Goal: Find specific page/section: Find specific page/section

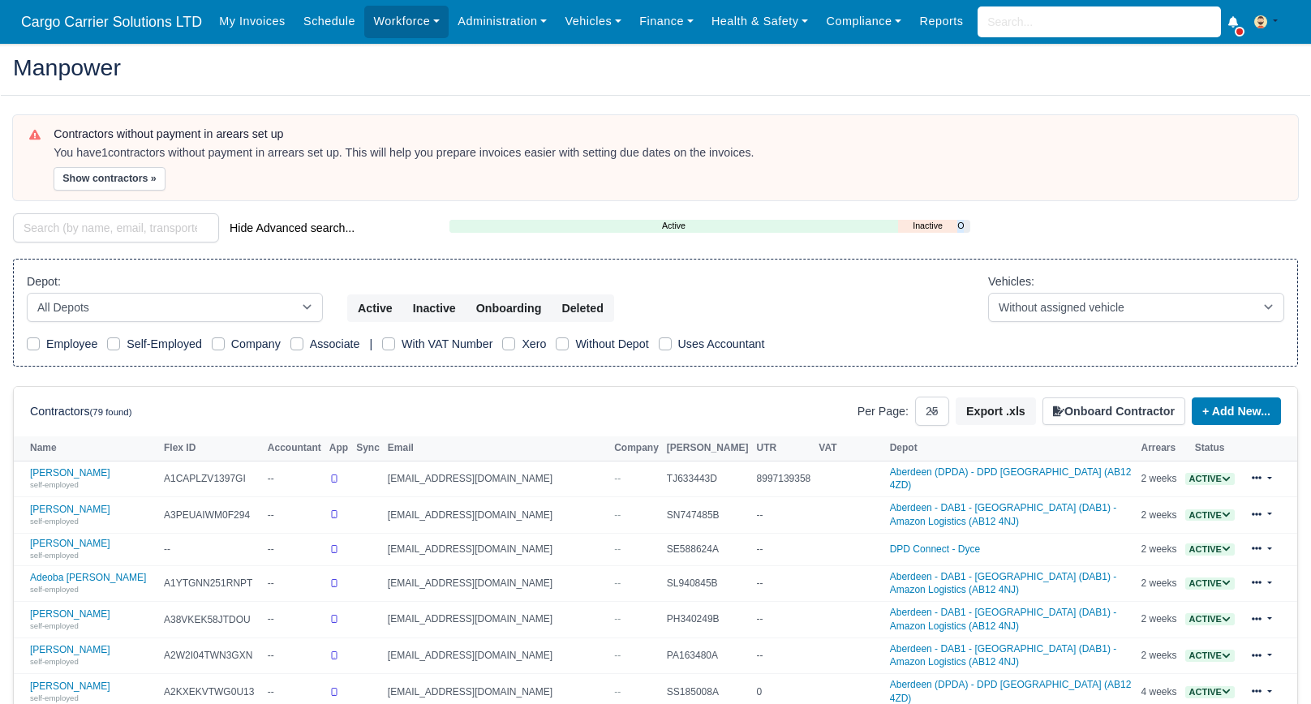
select select "25"
drag, startPoint x: 95, startPoint y: 225, endPoint x: 122, endPoint y: 223, distance: 26.8
click at [95, 225] on input "search" at bounding box center [116, 227] width 206 height 29
type input "Kevin"
select select "25"
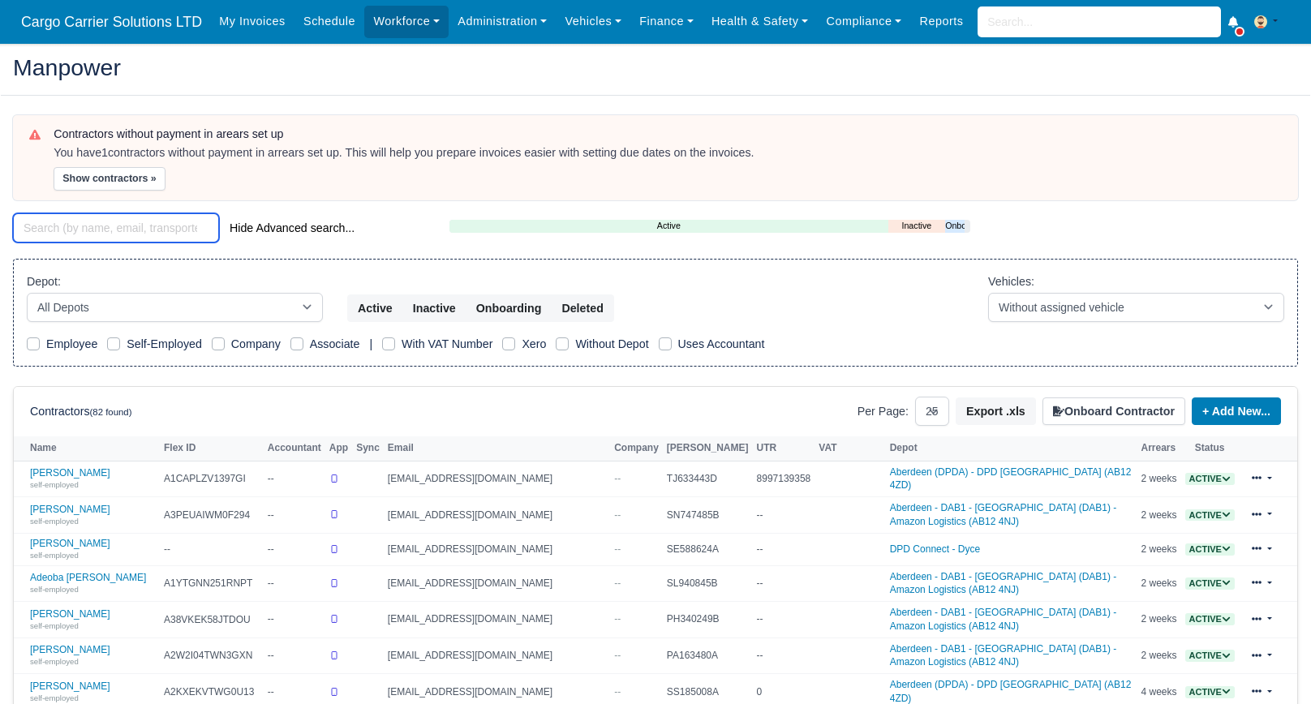
click at [162, 213] on input "search" at bounding box center [116, 227] width 206 height 29
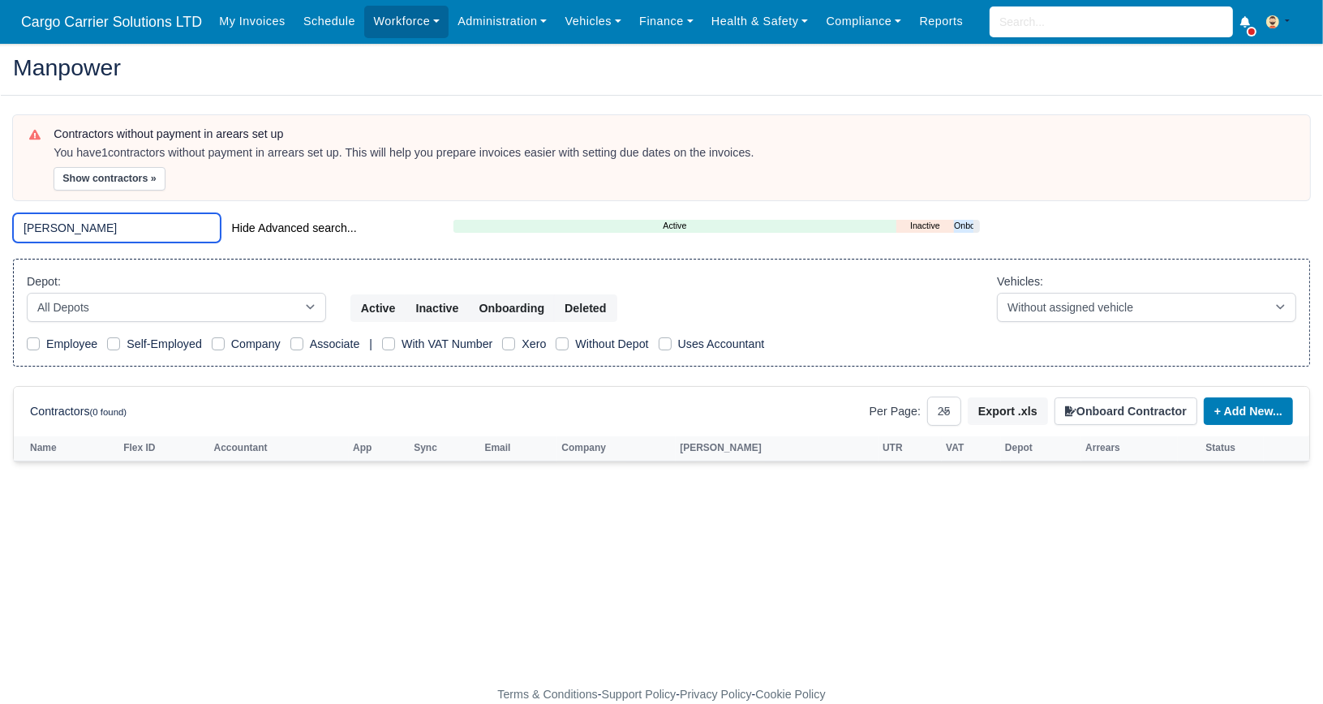
type input "kevin"
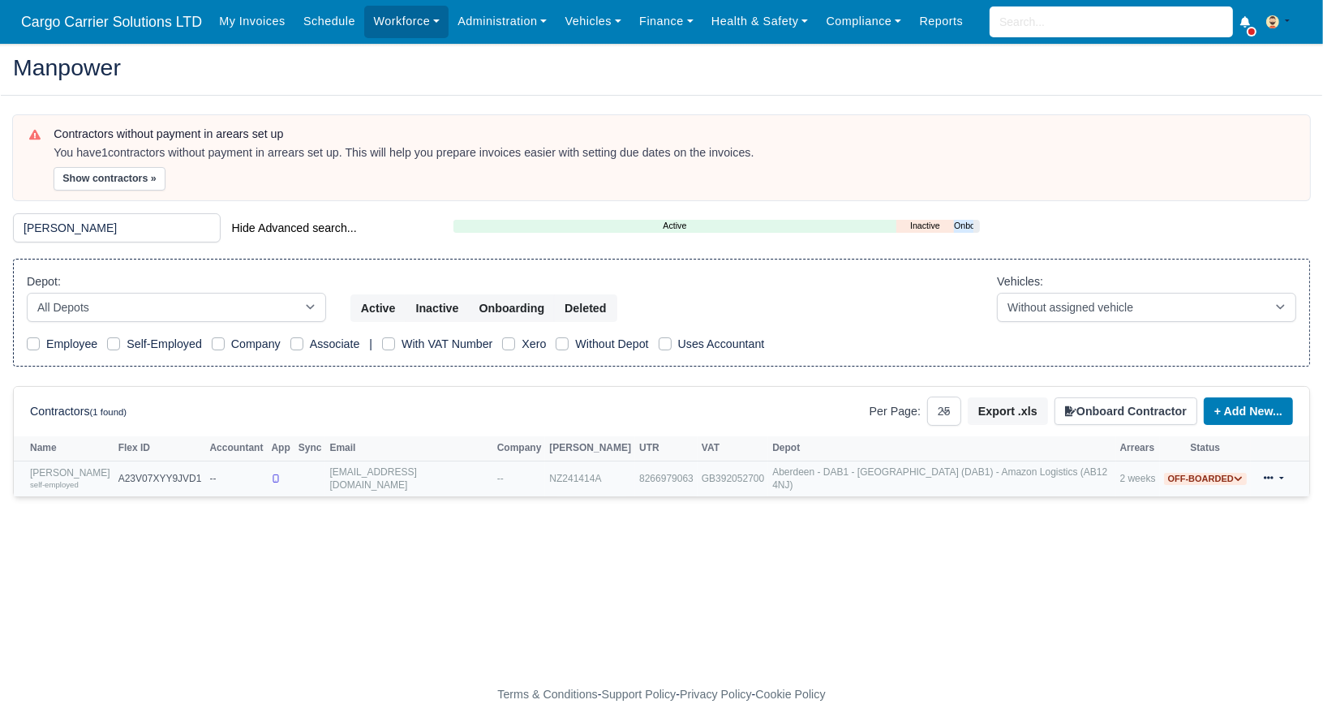
click at [70, 479] on div "self-employed" at bounding box center [70, 484] width 80 height 11
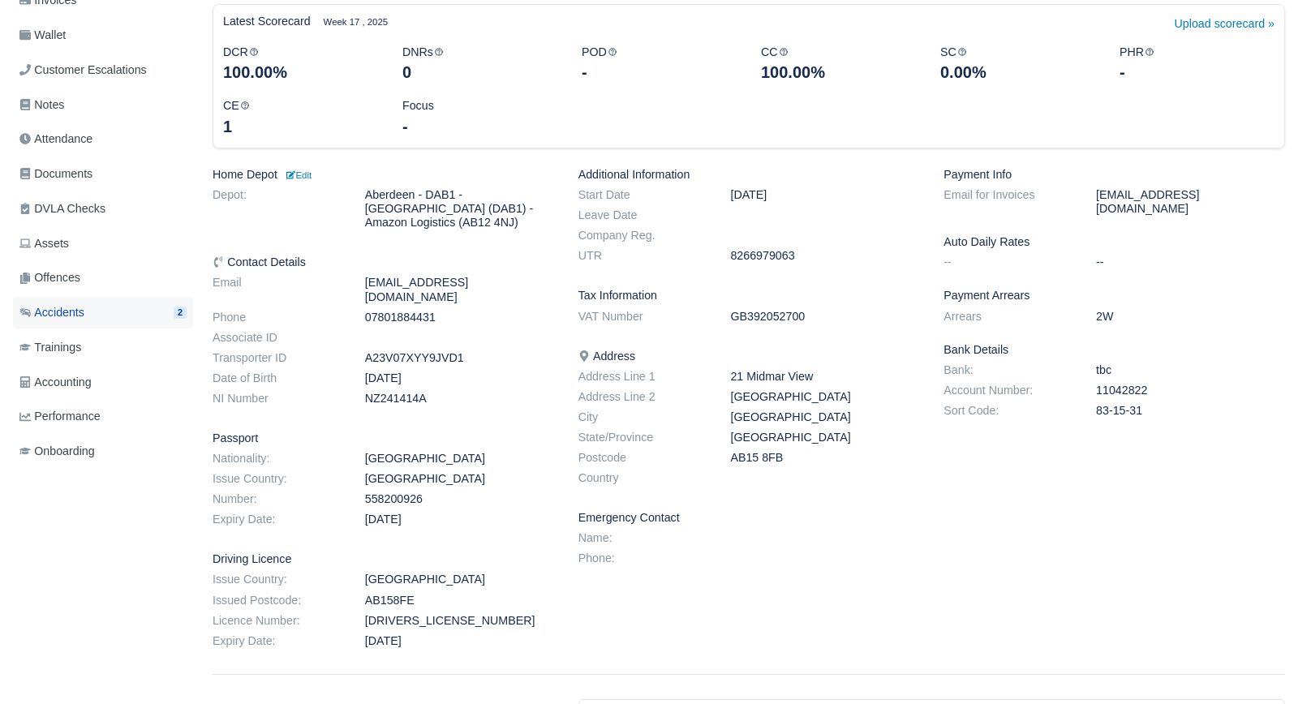
scroll to position [243, 0]
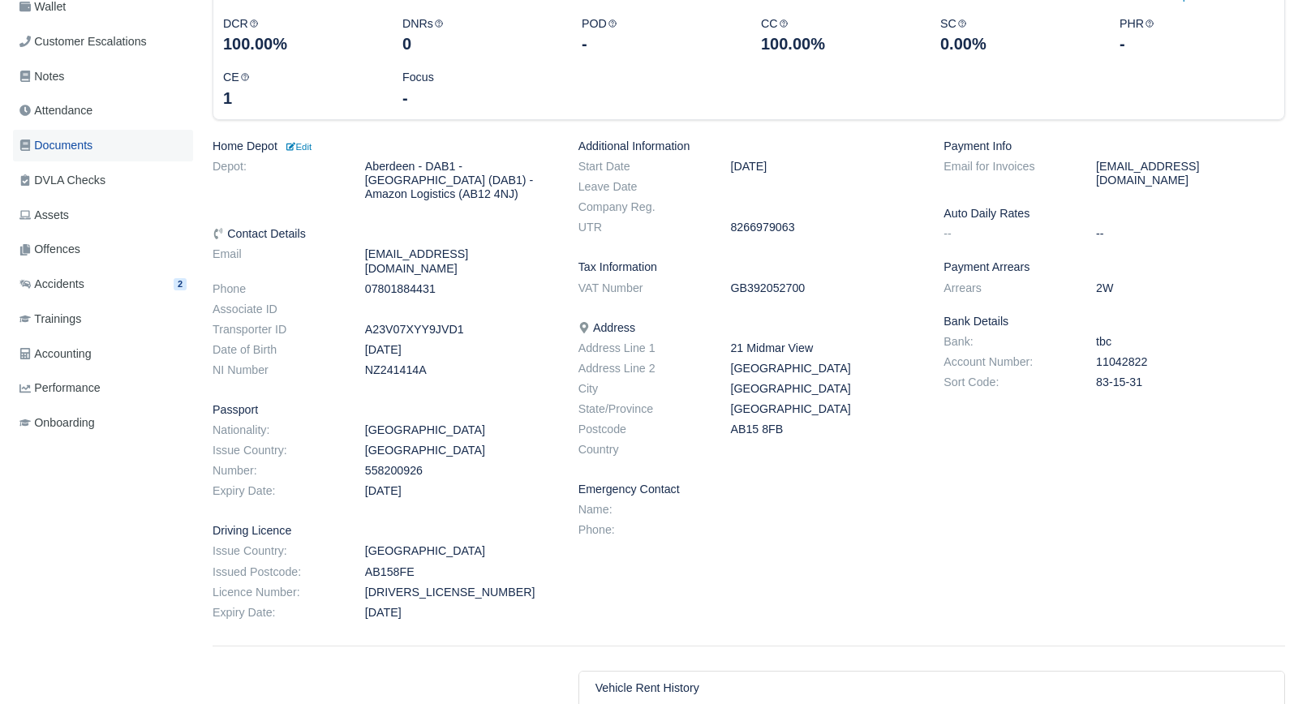
click at [71, 149] on span "Documents" at bounding box center [55, 145] width 73 height 19
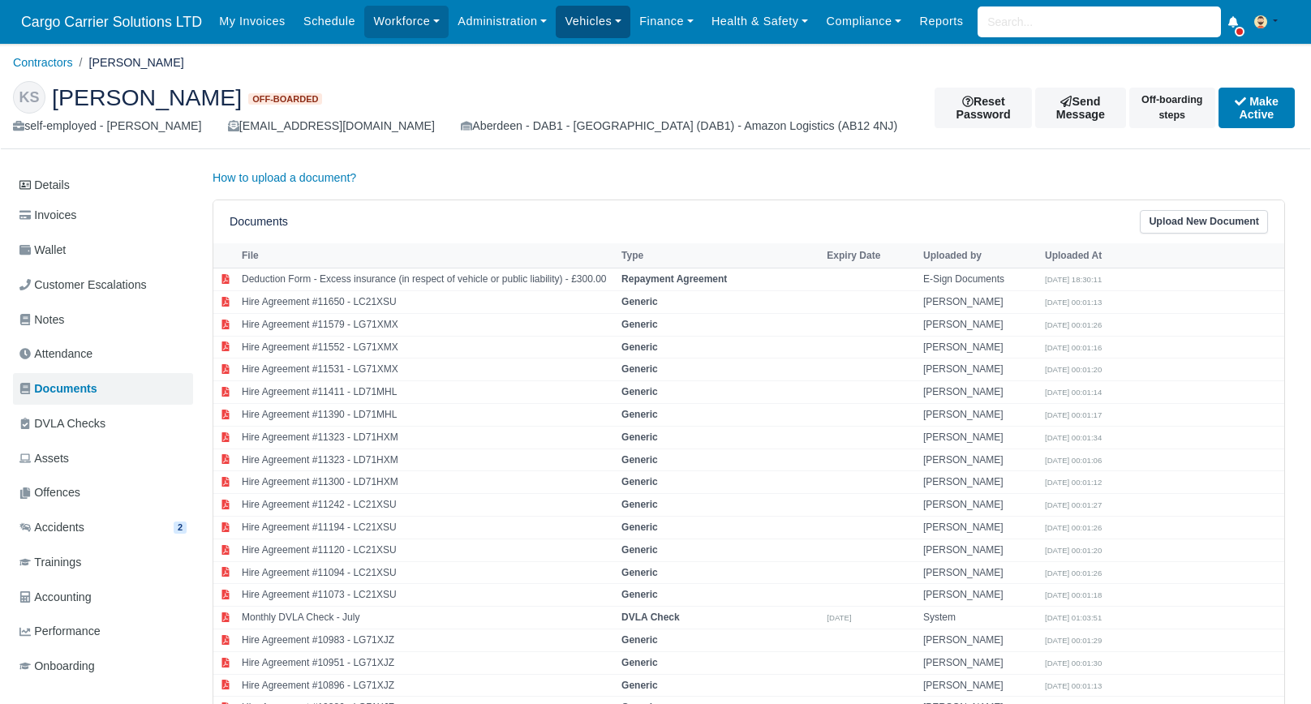
click at [587, 13] on link "Vehicles" at bounding box center [593, 22] width 75 height 32
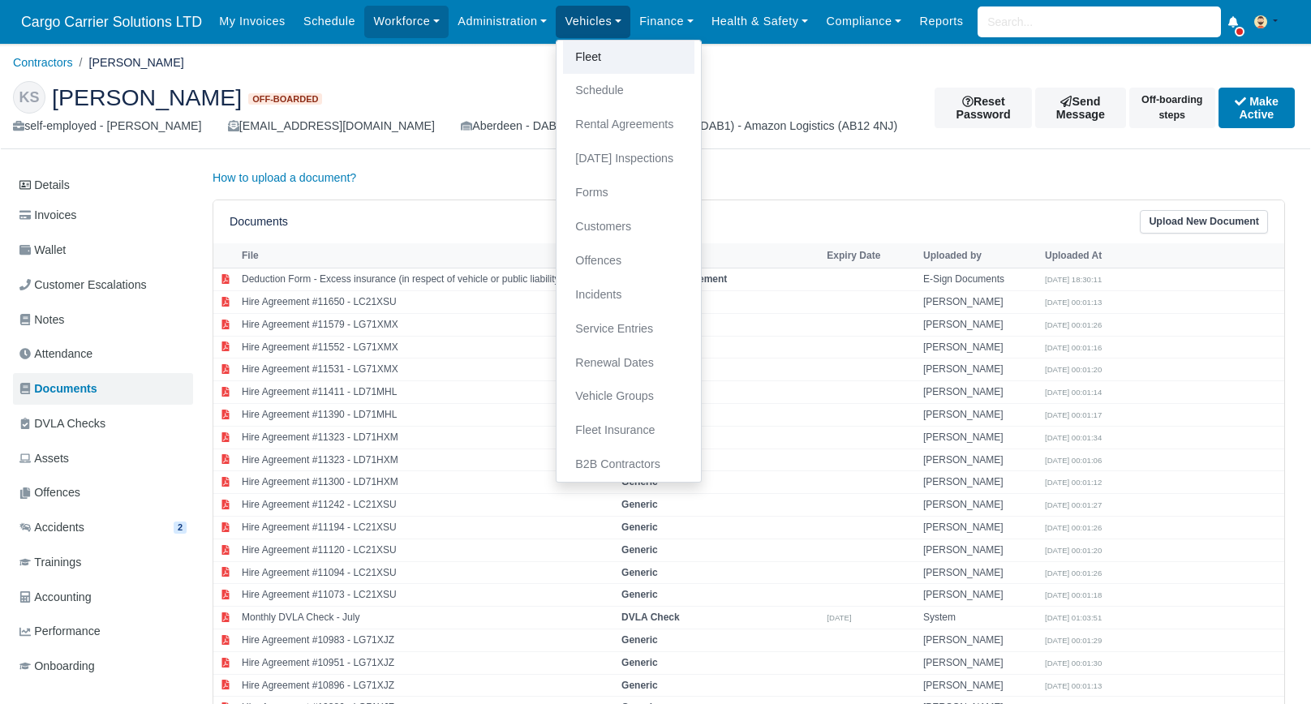
click at [584, 58] on link "Fleet" at bounding box center [628, 58] width 131 height 34
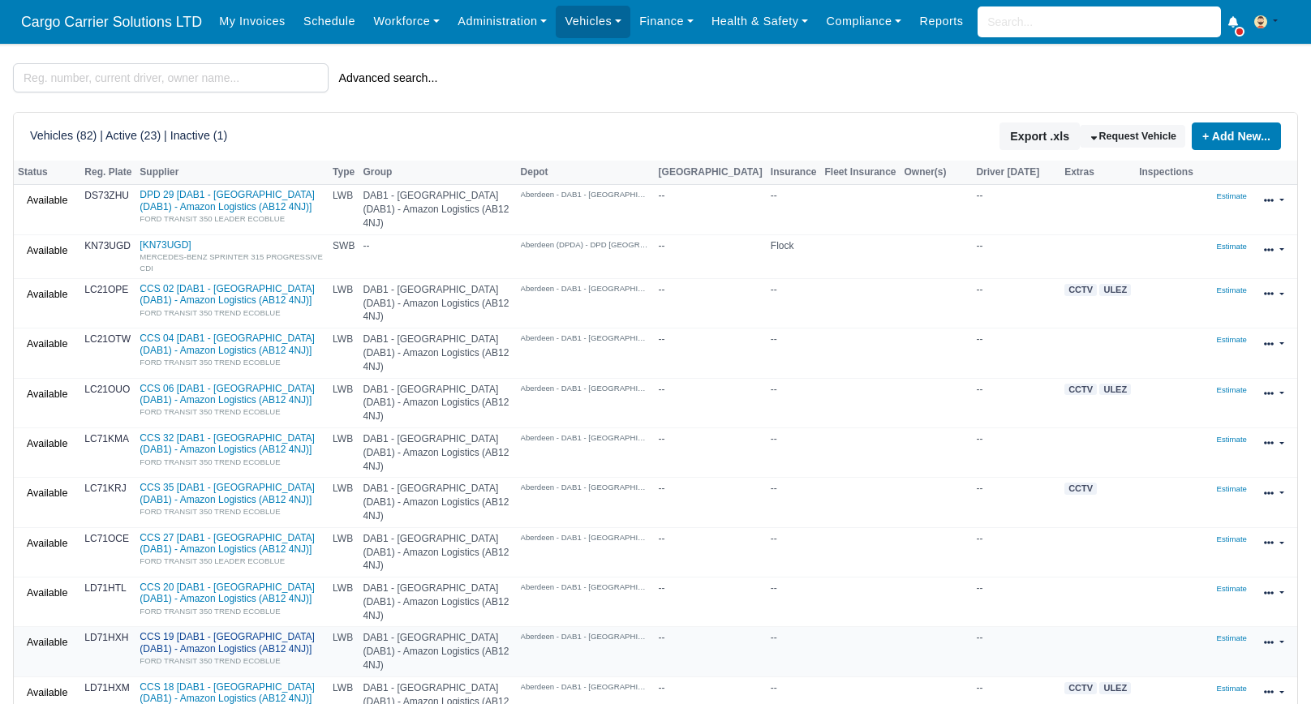
click at [165, 631] on link "CCS 19 [DAB1 - Aberdeen (DAB1) - Amazon Logistics (AB12 4NJ)] FORD TRANSIT 350 …" at bounding box center [232, 648] width 185 height 35
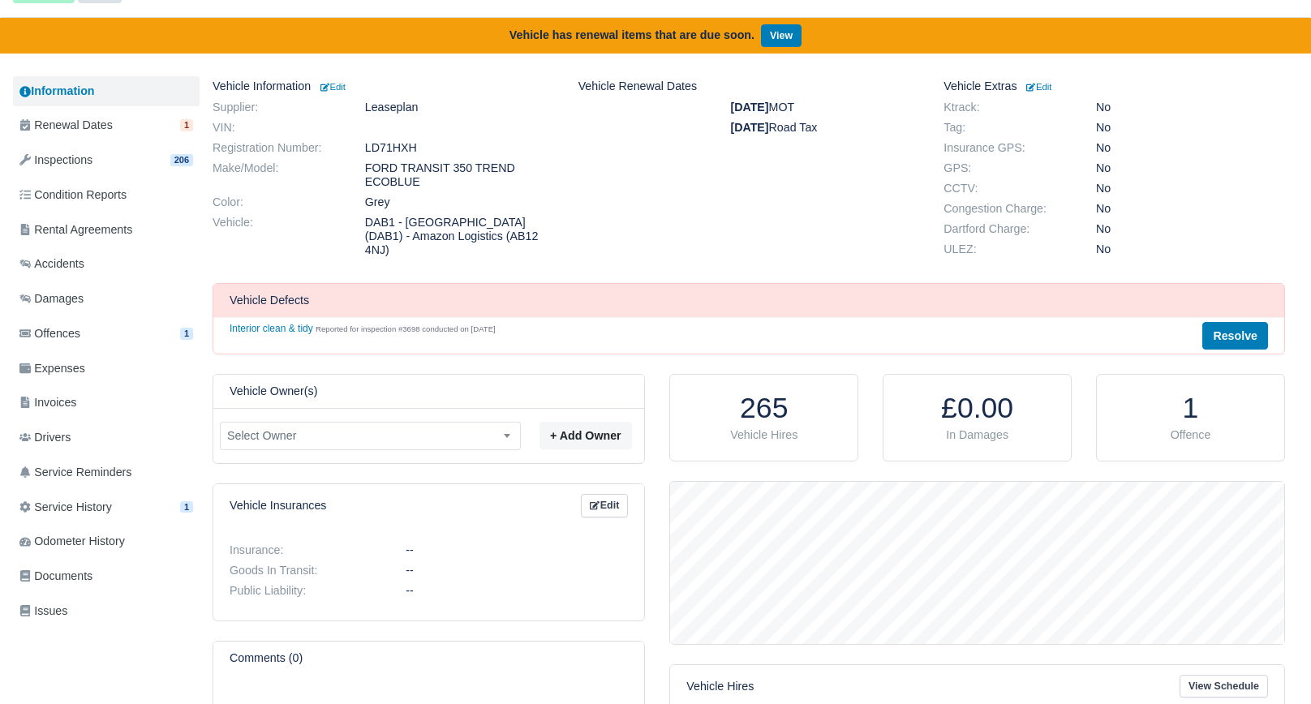
scroll to position [81, 0]
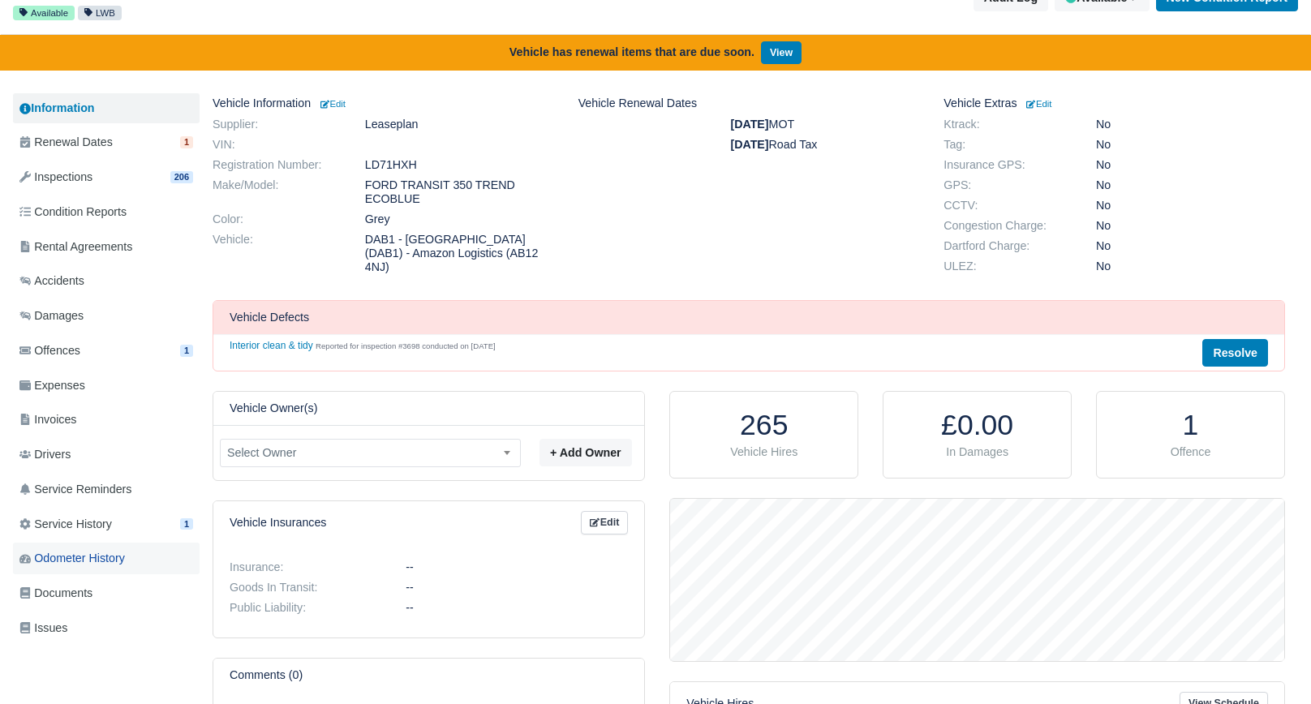
click at [92, 551] on span "Odometer History" at bounding box center [71, 558] width 105 height 19
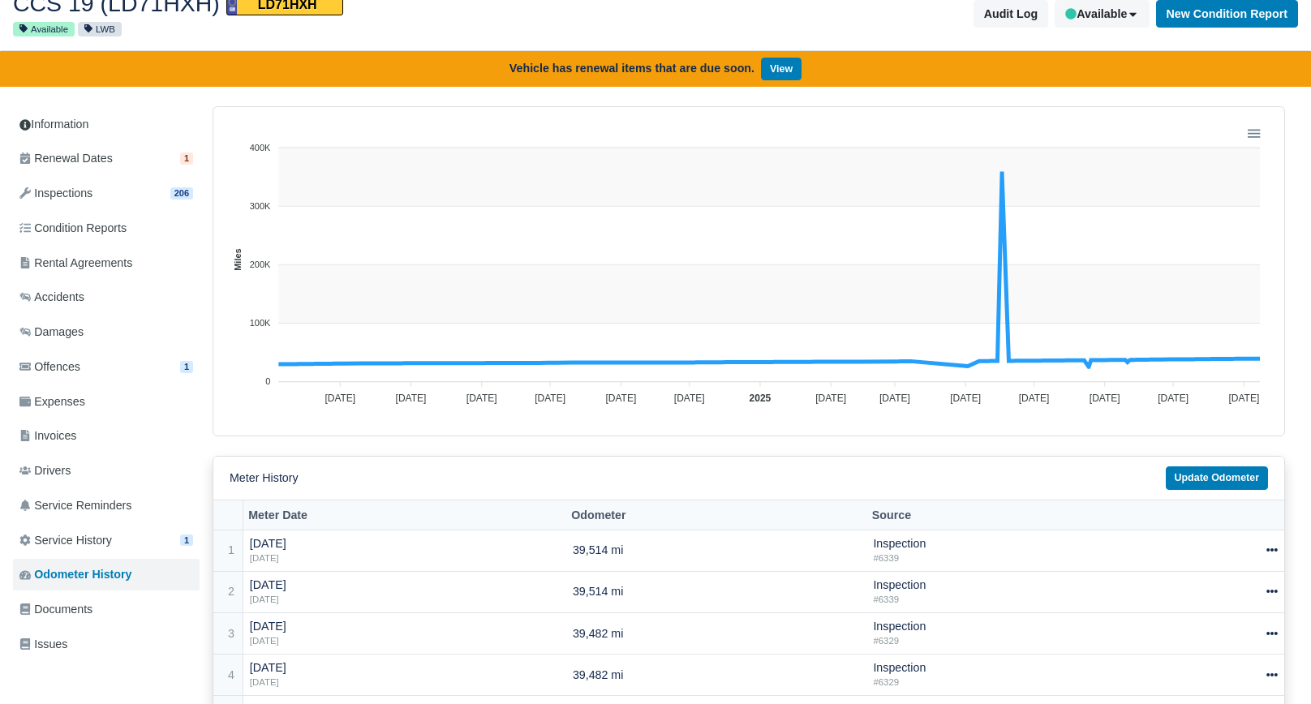
scroll to position [81, 0]
